Goal: Task Accomplishment & Management: Manage account settings

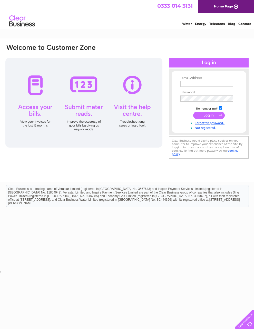
click at [192, 82] on input "text" at bounding box center [207, 84] width 53 height 6
type input "[EMAIL_ADDRESS][DOMAIN_NAME]"
click at [211, 116] on input "submit" at bounding box center [209, 115] width 32 height 7
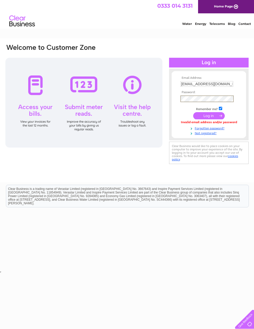
click at [210, 115] on input "submit" at bounding box center [209, 115] width 32 height 7
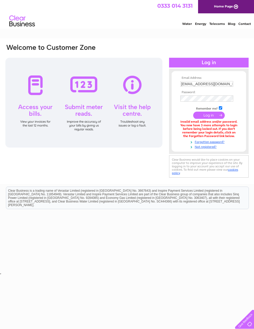
click at [223, 144] on link "Forgotten password?" at bounding box center [210, 141] width 58 height 5
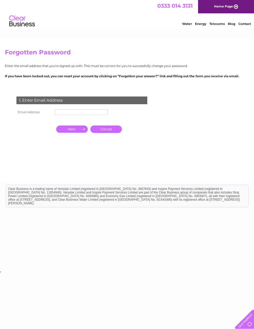
click at [75, 115] on input "text" at bounding box center [81, 112] width 53 height 6
type input "bites179@mail.com"
click at [74, 132] on input "button" at bounding box center [72, 129] width 32 height 7
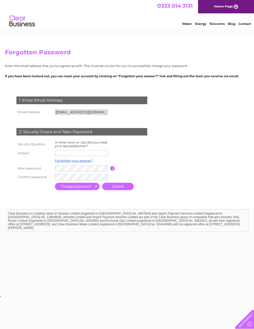
click at [70, 156] on input "text" at bounding box center [81, 153] width 53 height 6
type input "Bloxwich"
click at [81, 165] on td "Forgotten your answer?" at bounding box center [82, 161] width 56 height 7
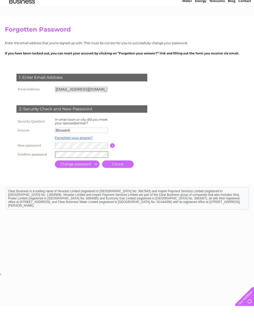
click at [82, 183] on input "submit" at bounding box center [77, 186] width 45 height 7
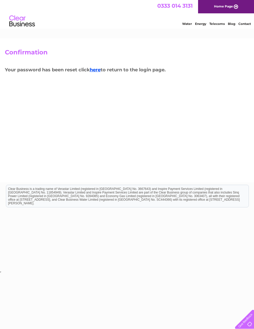
click at [96, 68] on link "here" at bounding box center [95, 70] width 11 height 6
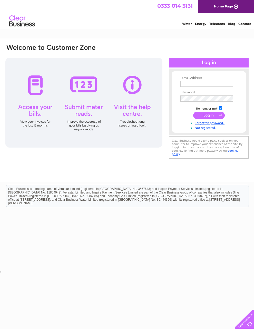
click at [189, 84] on input "text" at bounding box center [207, 84] width 53 height 6
type input "[EMAIL_ADDRESS][DOMAIN_NAME]"
click at [210, 116] on input "submit" at bounding box center [209, 115] width 32 height 7
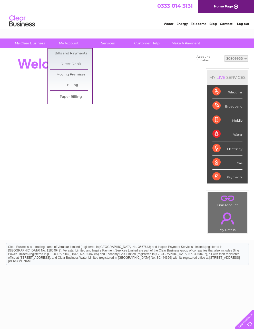
click at [82, 52] on link "Bills and Payments" at bounding box center [71, 54] width 42 height 10
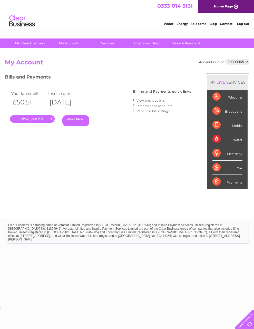
click at [167, 105] on link "Statement of Accounts" at bounding box center [155, 106] width 36 height 4
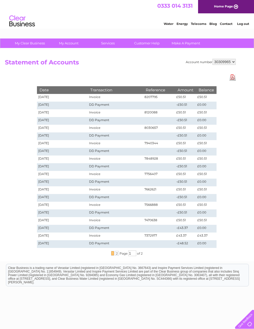
click at [232, 76] on link "Download Pdf" at bounding box center [233, 76] width 6 height 7
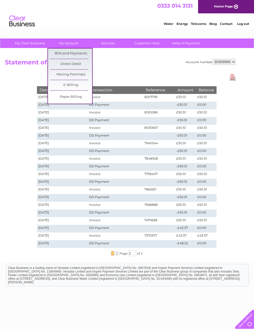
click at [78, 83] on link "E-Billing" at bounding box center [71, 85] width 42 height 10
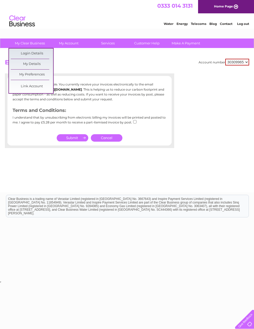
click at [38, 51] on link "Login Details" at bounding box center [32, 54] width 42 height 10
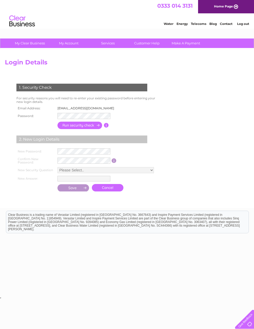
click at [85, 124] on input "button" at bounding box center [80, 125] width 45 height 7
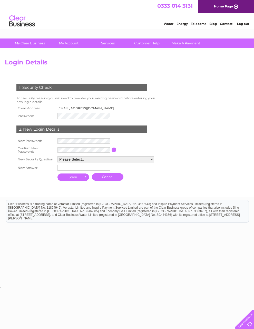
click at [153, 159] on select "Please Select.. In what town or city was your first job? In what town or city d…" at bounding box center [106, 159] width 97 height 6
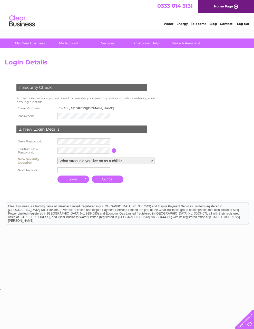
click at [154, 161] on select "Please Select.. In what town or city was your first job? In what town or city d…" at bounding box center [106, 161] width 97 height 7
select select "1"
click at [58, 168] on input "text" at bounding box center [84, 170] width 53 height 6
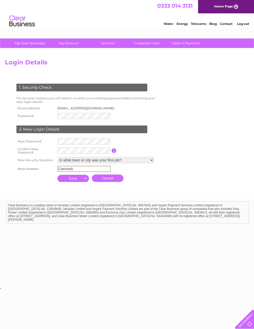
type input "Cannock"
click at [77, 178] on input "submit" at bounding box center [74, 178] width 32 height 7
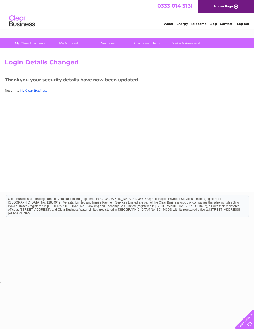
click at [36, 89] on link "My Clear Business" at bounding box center [34, 91] width 28 height 4
click at [214, 3] on link "Home Page" at bounding box center [226, 6] width 56 height 13
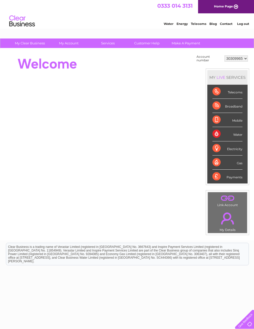
click at [228, 134] on div "Water" at bounding box center [228, 134] width 30 height 14
click at [226, 103] on div "Broadband" at bounding box center [228, 106] width 30 height 14
click at [189, 20] on div "Water Energy Telecoms Blog Contact Log out" at bounding box center [204, 21] width 101 height 11
